Goal: Task Accomplishment & Management: Complete application form

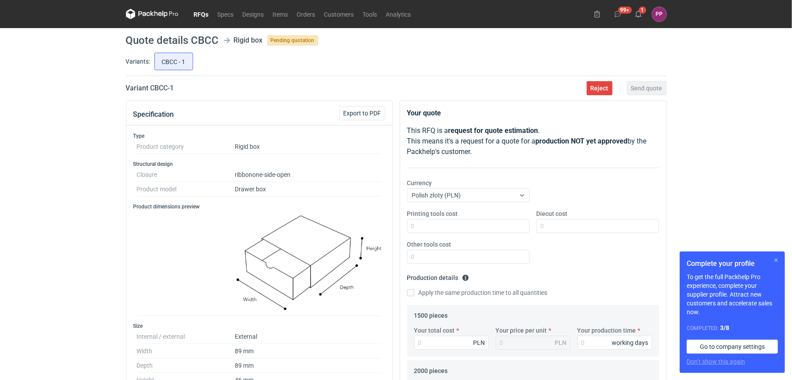
click at [775, 259] on button "button" at bounding box center [776, 260] width 11 height 11
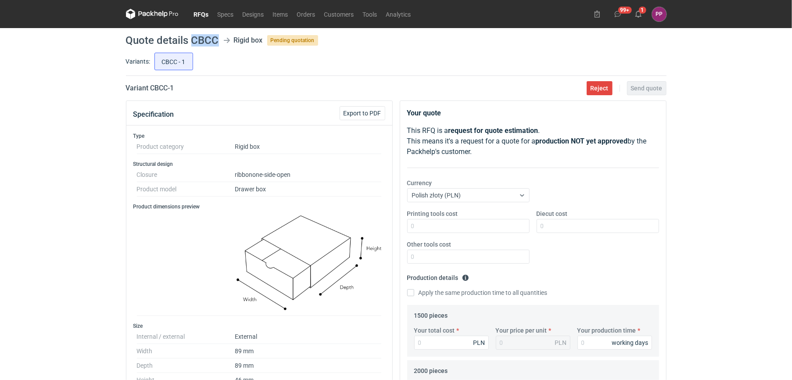
drag, startPoint x: 219, startPoint y: 37, endPoint x: 191, endPoint y: 41, distance: 27.5
click at [191, 41] on header "Quote details CBCC Rigid box Pending quotation" at bounding box center [396, 40] width 541 height 11
copy h1 "CBCC"
click at [368, 107] on button "Export to PDF" at bounding box center [363, 113] width 46 height 14
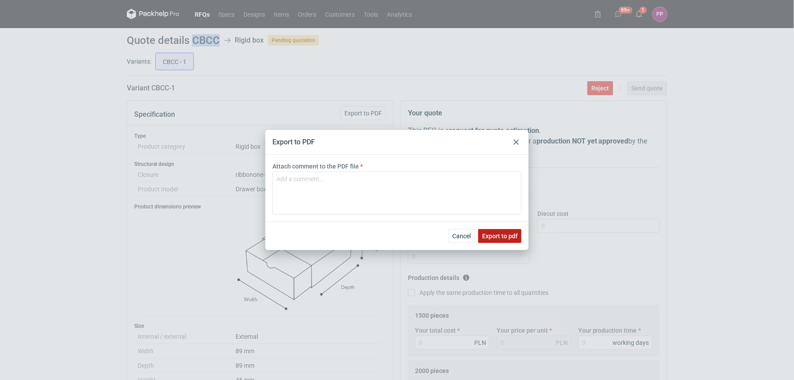
click at [491, 234] on span "Export to pdf" at bounding box center [500, 236] width 36 height 6
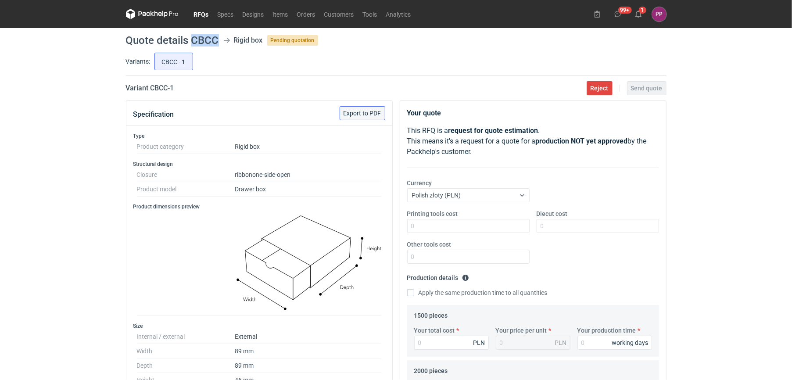
click at [360, 116] on span "Export to PDF" at bounding box center [363, 113] width 38 height 6
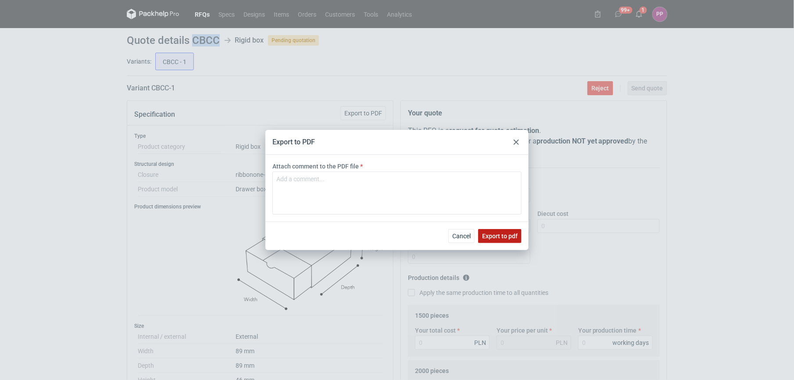
click at [497, 234] on span "Export to pdf" at bounding box center [500, 236] width 36 height 6
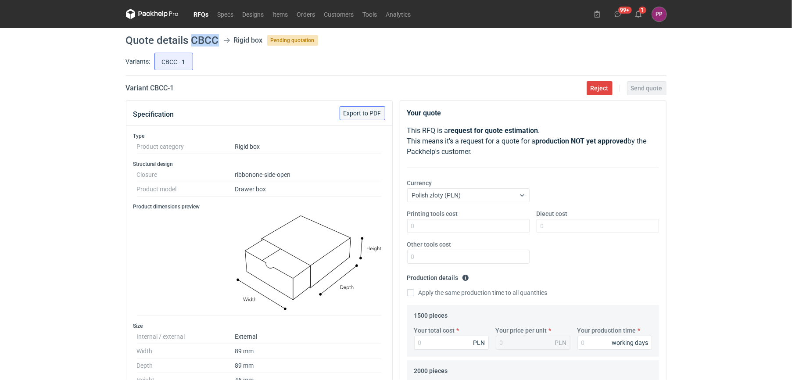
click at [359, 116] on span "Export to PDF" at bounding box center [363, 113] width 38 height 6
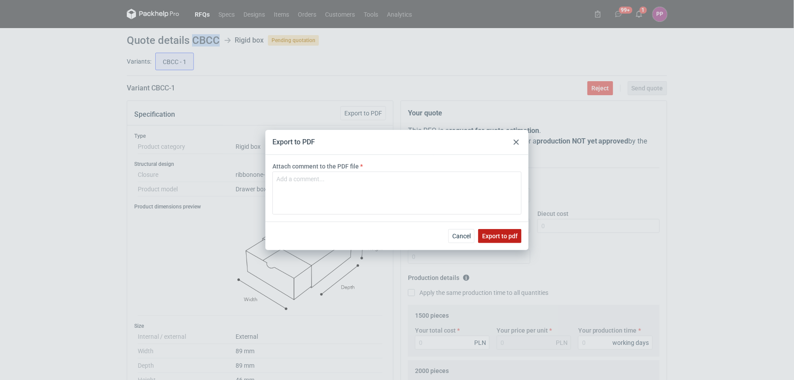
click at [491, 233] on span "Export to pdf" at bounding box center [500, 236] width 36 height 6
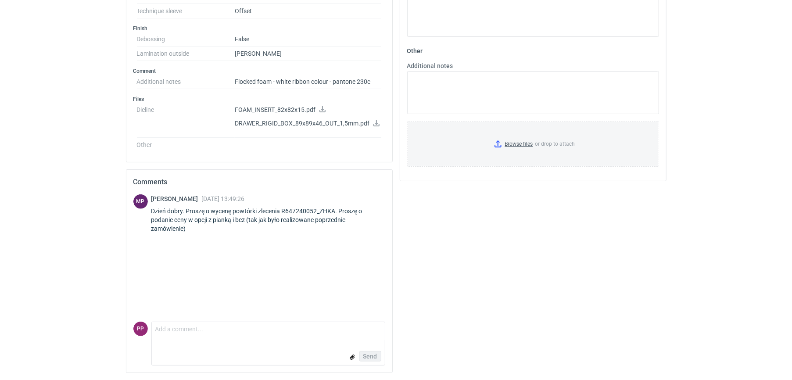
scroll to position [545, 0]
drag, startPoint x: 336, startPoint y: 211, endPoint x: 283, endPoint y: 208, distance: 52.3
click at [283, 208] on div "Dzień dobry. Proszę o wycenę powtórki zlecenia R647240052_ZHKA. Proszę o podani…" at bounding box center [268, 220] width 234 height 26
copy div "R647240052_ZHKA"
click at [190, 336] on textarea "Comment message" at bounding box center [268, 331] width 233 height 18
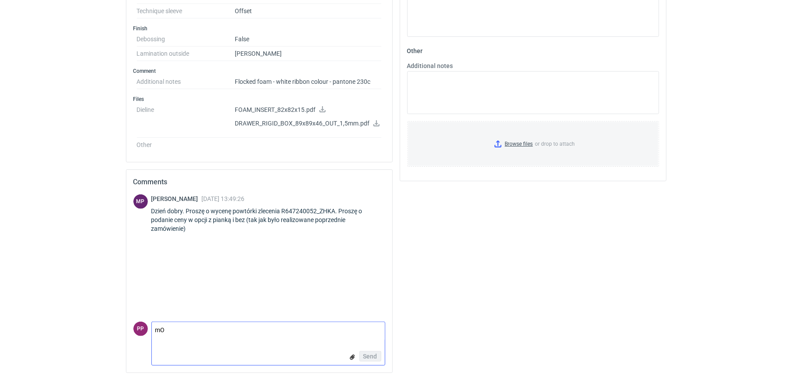
type textarea "m"
type textarea "Dzień dobry, czy może mi Pan też podesłać symbol ostatniej kalkulacji?"
click at [369, 357] on span "Send" at bounding box center [370, 356] width 14 height 6
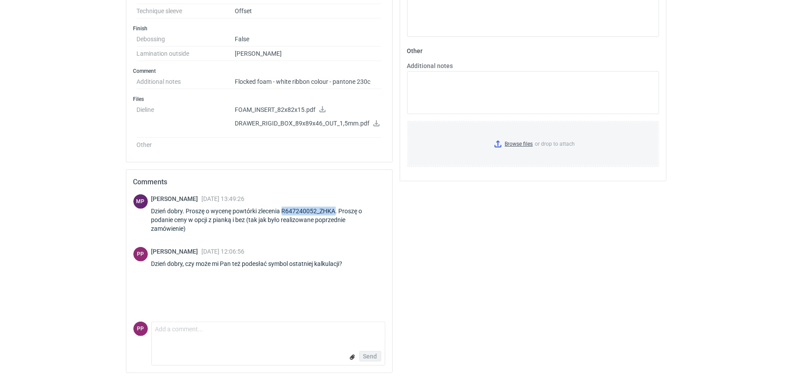
drag, startPoint x: 335, startPoint y: 210, endPoint x: 283, endPoint y: 212, distance: 51.8
click at [283, 212] on div "Dzień dobry. Proszę o wycenę powtórki zlecenia R647240052_ZHKA. Proszę o podani…" at bounding box center [268, 220] width 234 height 26
copy div "R647240052_ZHKA"
click at [579, 165] on fieldset "Other Additional notes Browse files or drop to attach" at bounding box center [533, 109] width 252 height 130
